Goal: Transaction & Acquisition: Purchase product/service

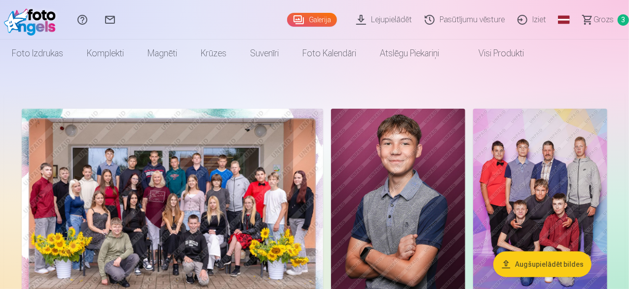
click at [586, 32] on link "Grozs 3" at bounding box center [601, 19] width 55 height 39
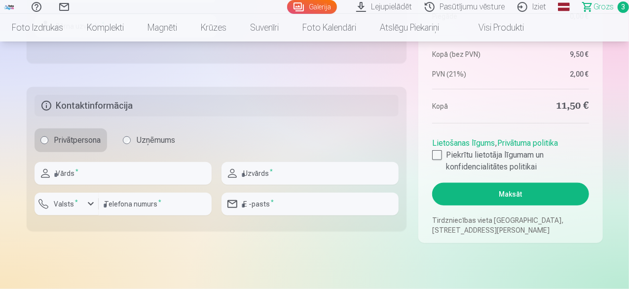
scroll to position [474, 0]
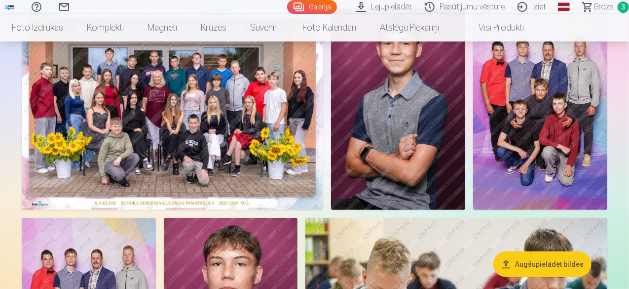
scroll to position [99, 0]
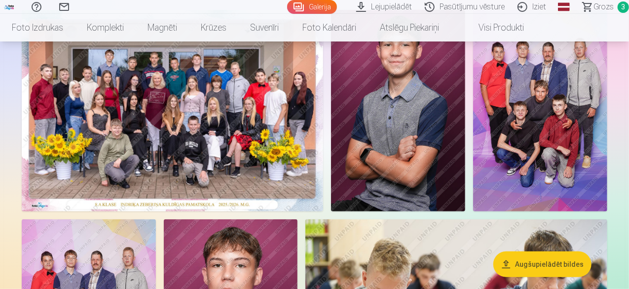
click at [159, 110] on img at bounding box center [172, 110] width 301 height 201
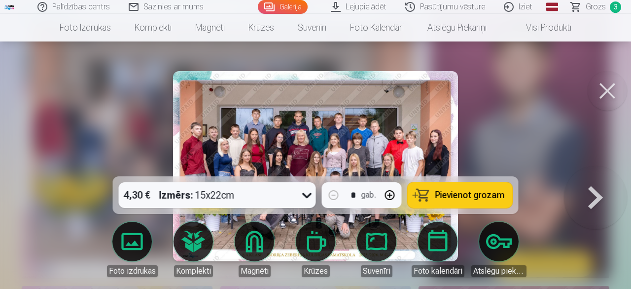
click at [597, 77] on button at bounding box center [607, 90] width 39 height 39
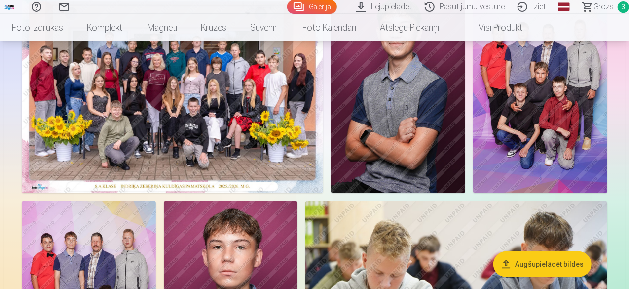
scroll to position [118, 0]
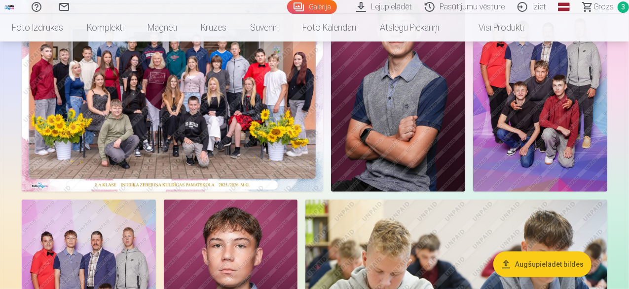
click at [323, 111] on img at bounding box center [172, 90] width 301 height 201
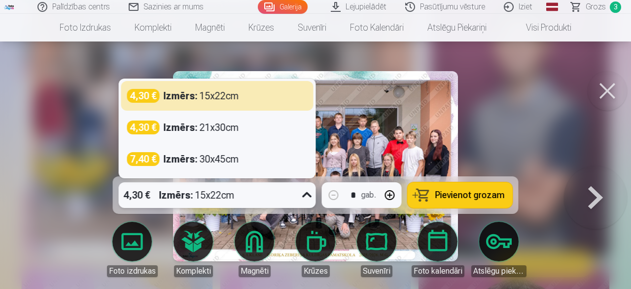
click at [187, 194] on strong "Izmērs :" at bounding box center [176, 195] width 34 height 14
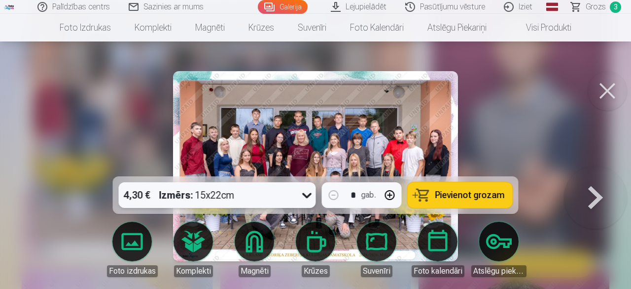
click at [229, 194] on div "Izmērs : 15x22cm" at bounding box center [196, 195] width 75 height 26
click at [487, 193] on span "Pievienot grozam" at bounding box center [471, 194] width 70 height 9
click at [609, 99] on button at bounding box center [607, 90] width 39 height 39
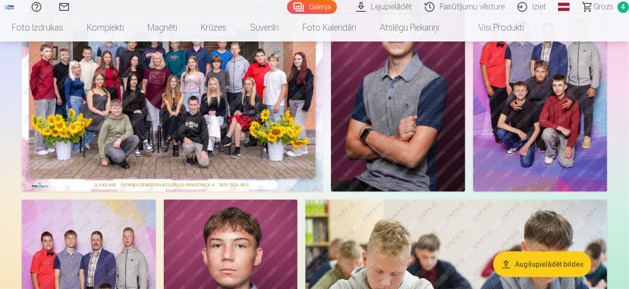
click at [618, 3] on span "4" at bounding box center [623, 6] width 11 height 11
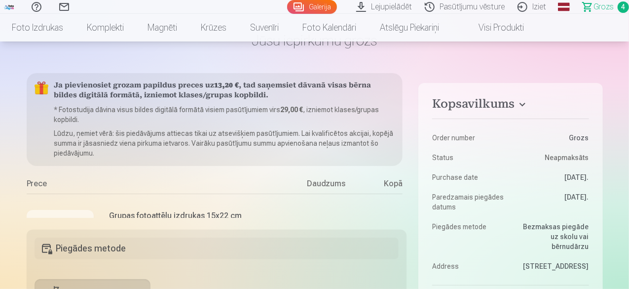
scroll to position [79, 0]
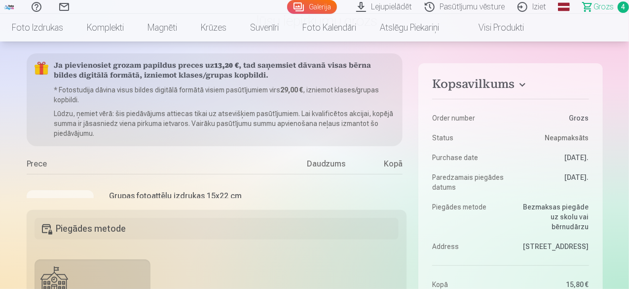
click at [389, 168] on div "Kopā" at bounding box center [382, 166] width 39 height 16
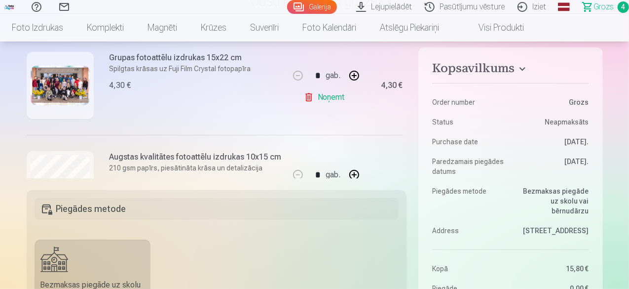
scroll to position [117, 0]
click at [326, 93] on link "Noņemt" at bounding box center [326, 98] width 45 height 20
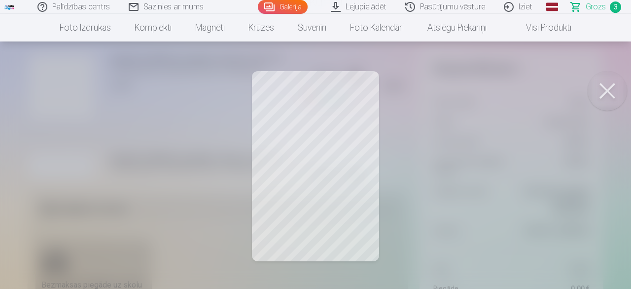
click at [303, 121] on div at bounding box center [315, 144] width 631 height 289
click at [600, 95] on button at bounding box center [607, 90] width 39 height 39
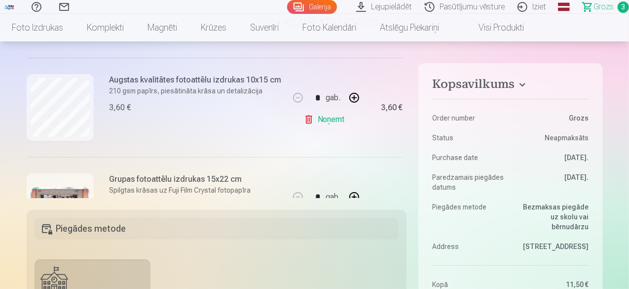
scroll to position [217, 0]
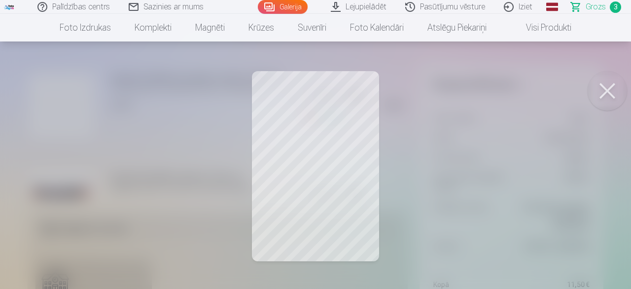
click at [599, 95] on button at bounding box center [607, 90] width 39 height 39
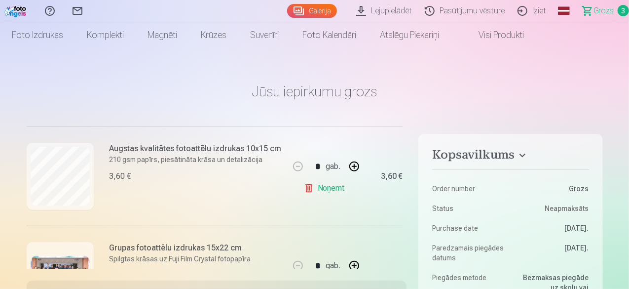
scroll to position [0, 0]
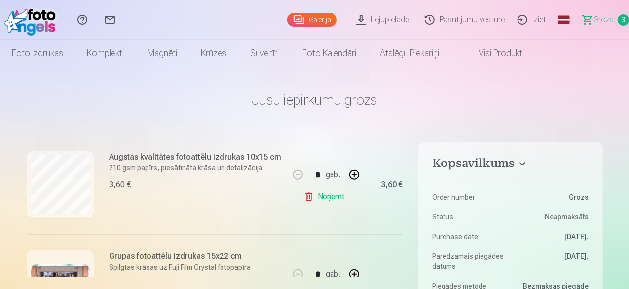
click at [31, 9] on img at bounding box center [32, 20] width 57 height 32
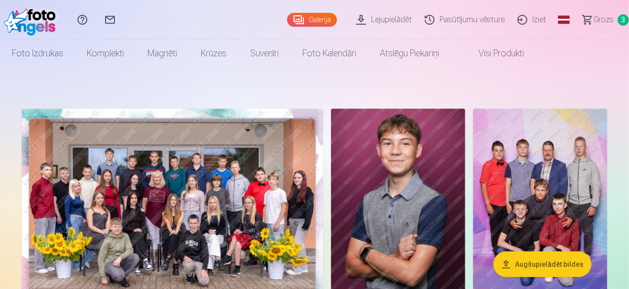
click at [465, 154] on img at bounding box center [398, 209] width 134 height 201
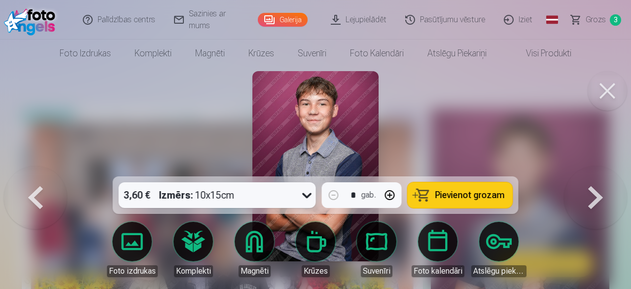
click at [622, 89] on button at bounding box center [607, 90] width 39 height 39
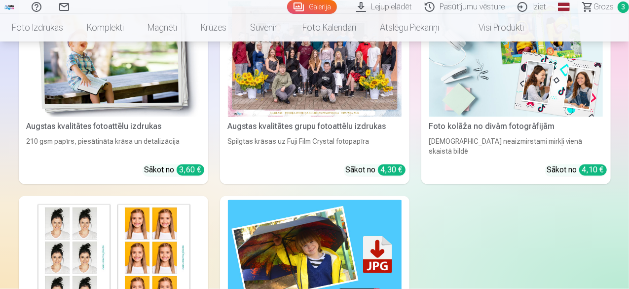
scroll to position [848, 0]
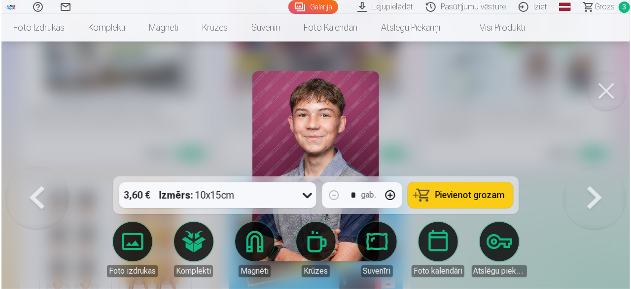
scroll to position [850, 0]
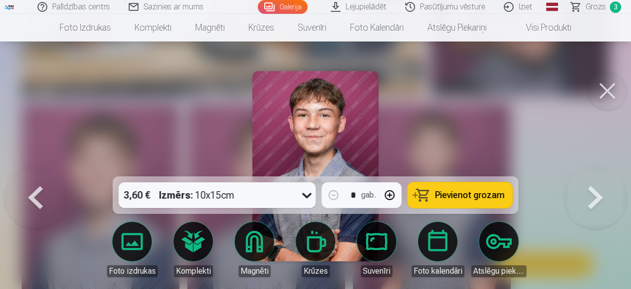
click at [304, 136] on img at bounding box center [316, 166] width 127 height 190
click at [465, 183] on button "Pievienot grozam" at bounding box center [460, 195] width 105 height 26
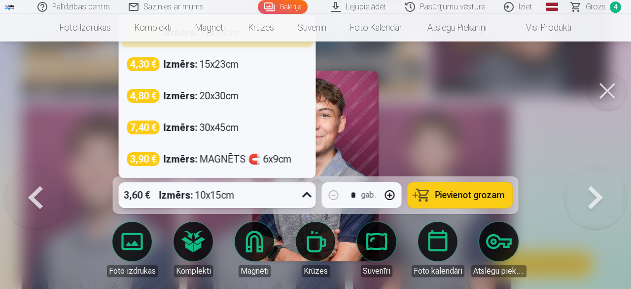
click at [239, 183] on div "3,60 € Izmērs : 10x15cm" at bounding box center [208, 195] width 179 height 26
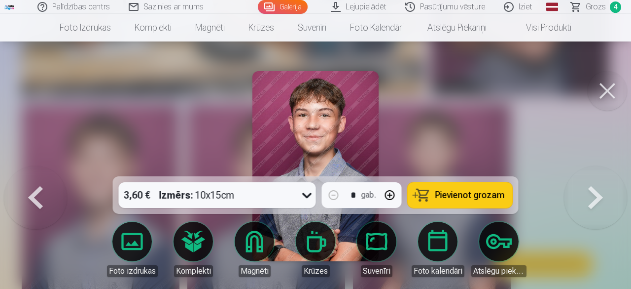
click at [602, 89] on button at bounding box center [607, 90] width 39 height 39
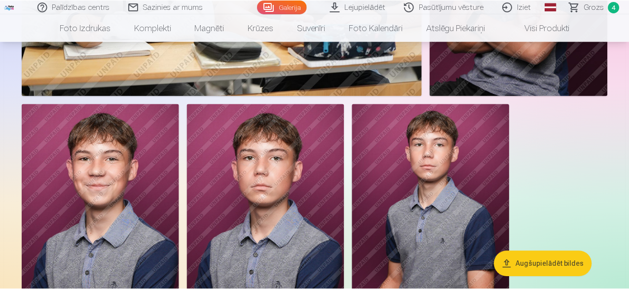
scroll to position [848, 0]
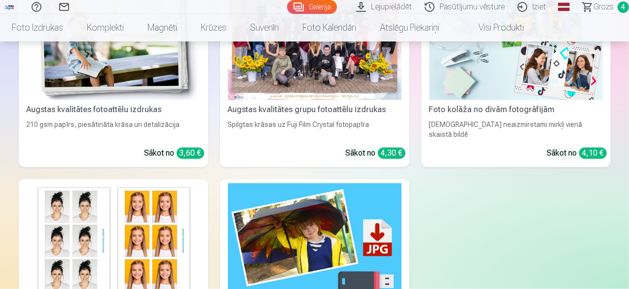
click at [599, 6] on span "Grozs" at bounding box center [603, 7] width 20 height 12
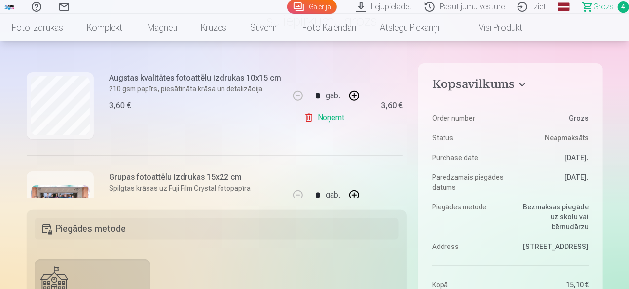
scroll to position [214, 0]
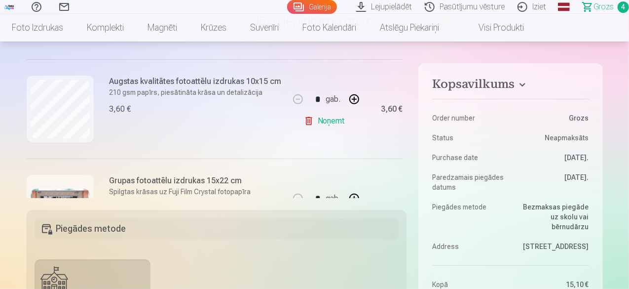
click at [333, 120] on link "Noņemt" at bounding box center [326, 121] width 45 height 20
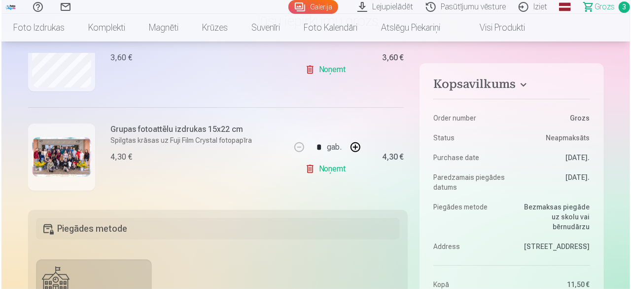
scroll to position [141, 0]
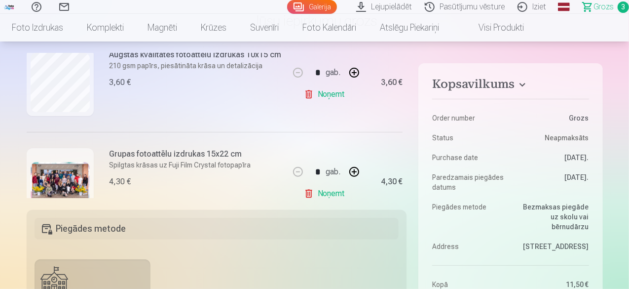
click at [403, 110] on div "Ja pievienosiet grozam papildus preces uz 17,50 € , tad saņemsiet dāvanā visas …" at bounding box center [217, 125] width 380 height 145
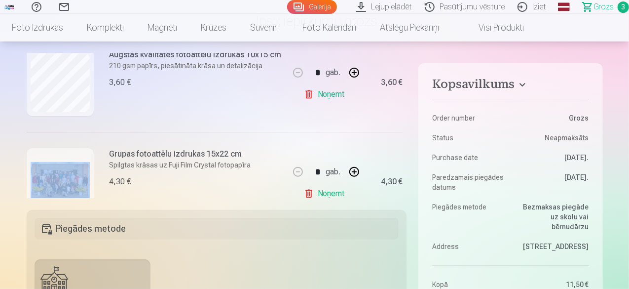
click at [403, 110] on div "Ja pievienosiet grozam papildus preces uz 17,50 € , tad saņemsiet dāvanā visas …" at bounding box center [217, 125] width 380 height 145
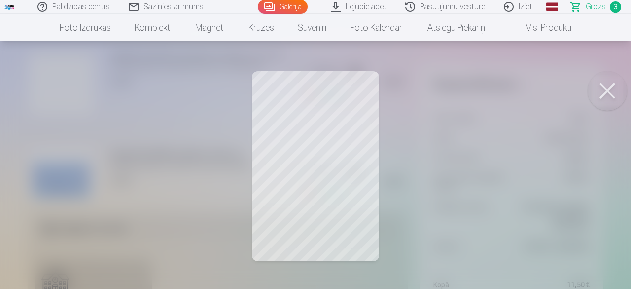
click at [603, 90] on button at bounding box center [607, 90] width 39 height 39
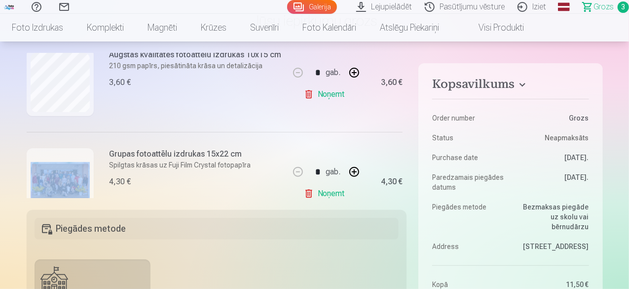
click at [85, 182] on img at bounding box center [60, 181] width 59 height 39
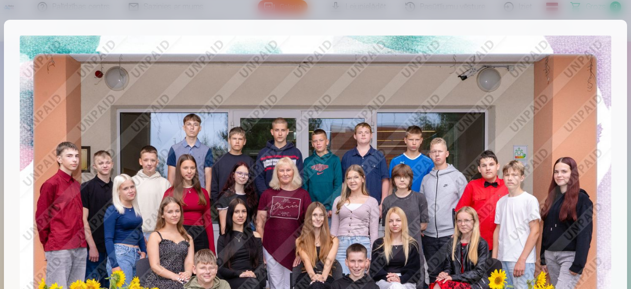
click at [563, 71] on img at bounding box center [316, 233] width 592 height 395
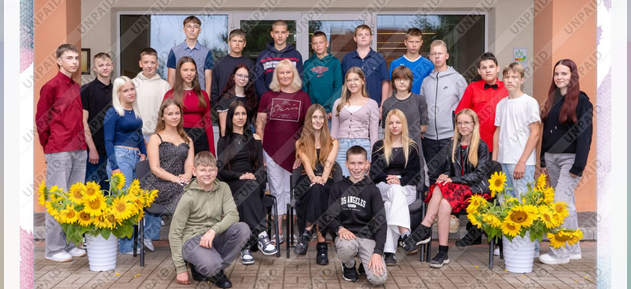
scroll to position [97, 0]
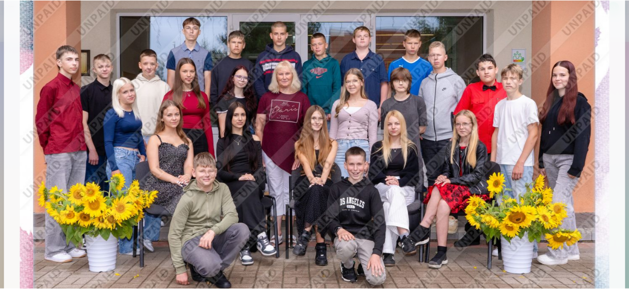
scroll to position [848, 0]
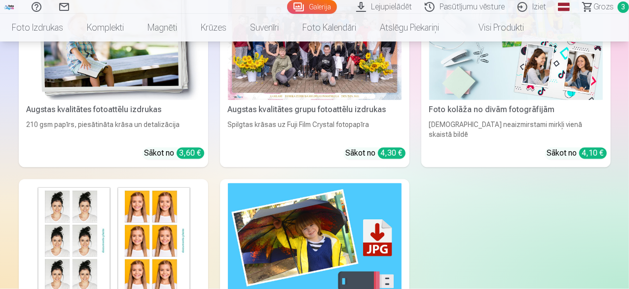
click at [593, 4] on span "Grozs" at bounding box center [603, 7] width 20 height 12
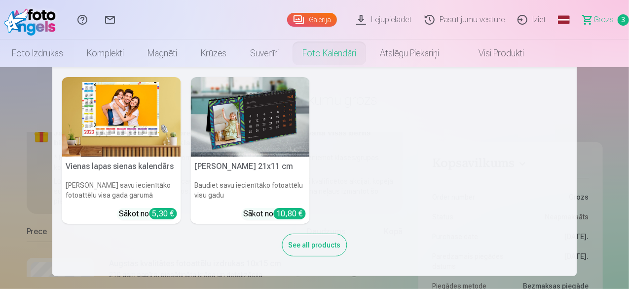
click at [607, 100] on nav "Vienas lapas sienas [PERSON_NAME] savu iecienītāko fotoattēlu visa gada garumā …" at bounding box center [314, 171] width 629 height 209
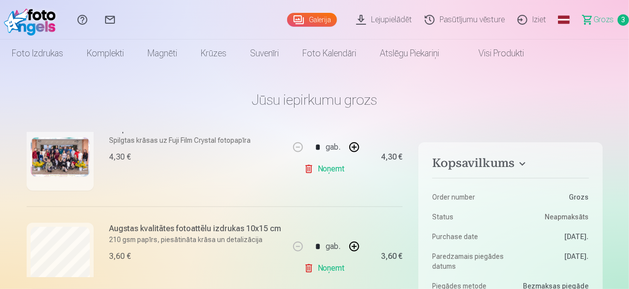
scroll to position [160, 0]
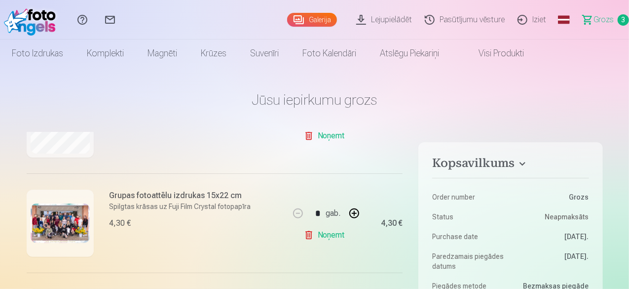
scroll to position [180, 0]
click at [29, 9] on img at bounding box center [32, 20] width 57 height 32
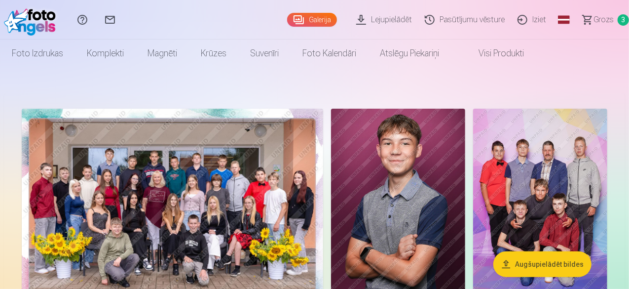
click at [216, 179] on img at bounding box center [172, 209] width 301 height 201
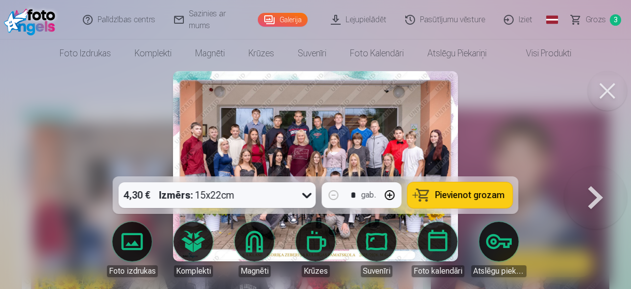
click at [408, 110] on img at bounding box center [315, 166] width 285 height 190
click at [610, 98] on button at bounding box center [607, 90] width 39 height 39
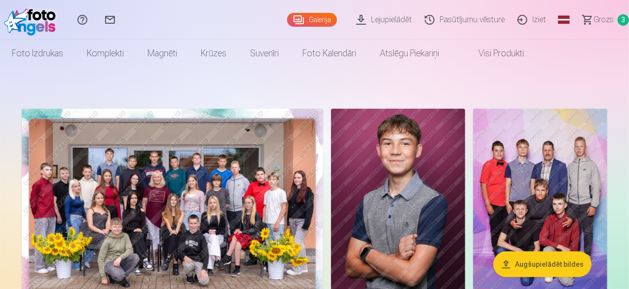
click at [596, 21] on span "Grozs" at bounding box center [603, 20] width 20 height 12
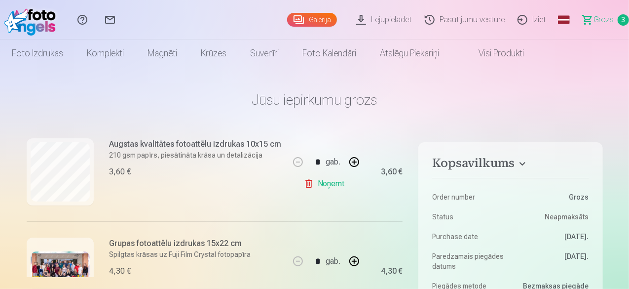
scroll to position [114, 0]
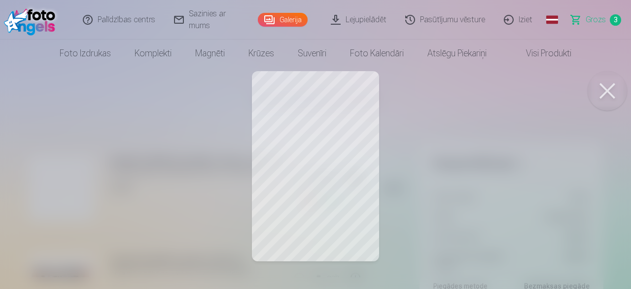
click at [616, 86] on button at bounding box center [607, 90] width 39 height 39
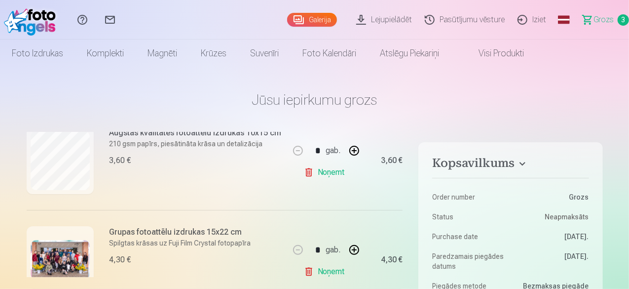
scroll to position [152, 0]
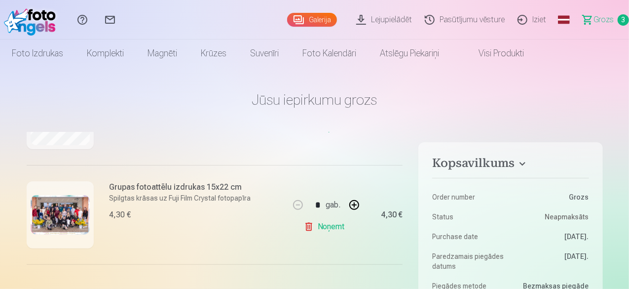
scroll to position [198, 0]
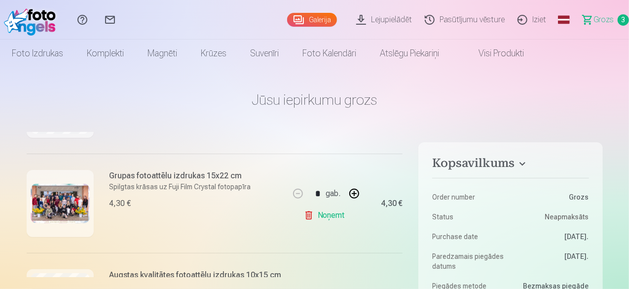
click at [78, 197] on img at bounding box center [60, 202] width 59 height 39
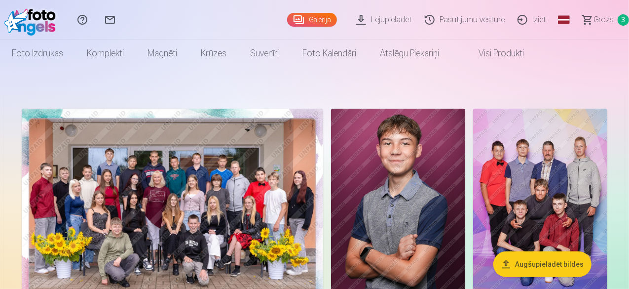
click at [586, 10] on link "Grozs 3" at bounding box center [601, 19] width 55 height 39
